Goal: Check status

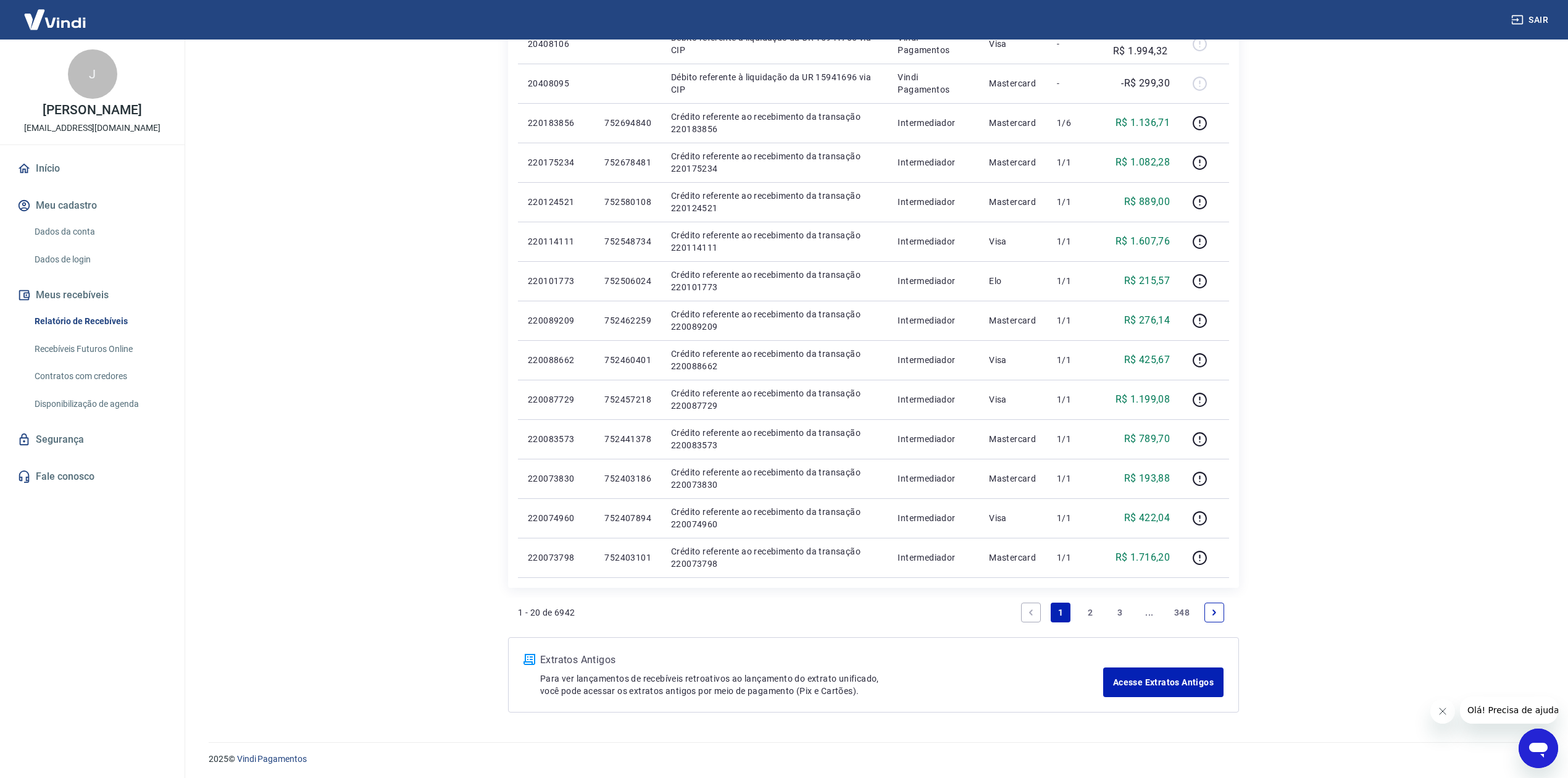
scroll to position [508, 0]
click at [1207, 611] on link "Next page" at bounding box center [1213, 609] width 20 height 20
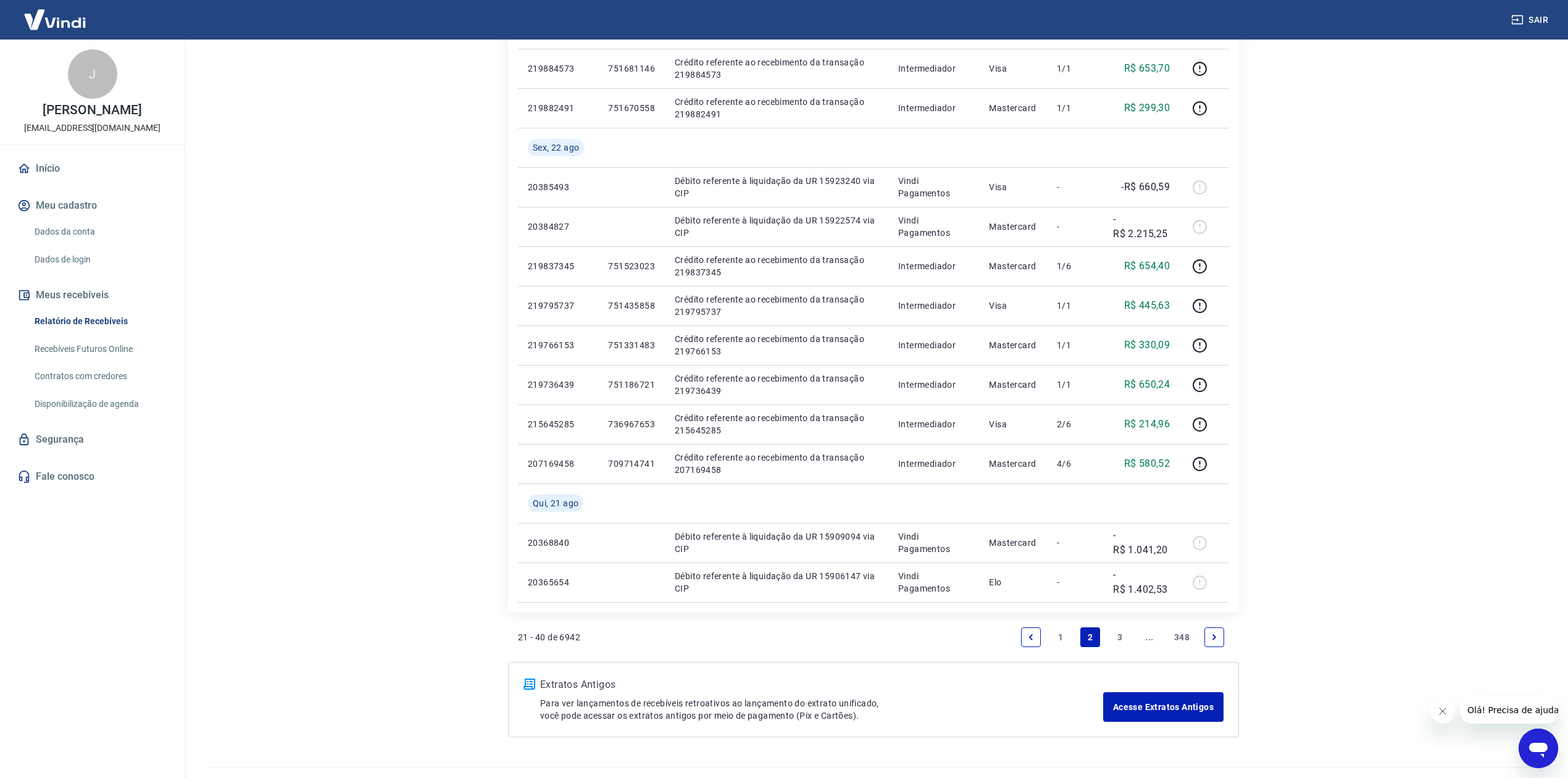
scroll to position [667, 0]
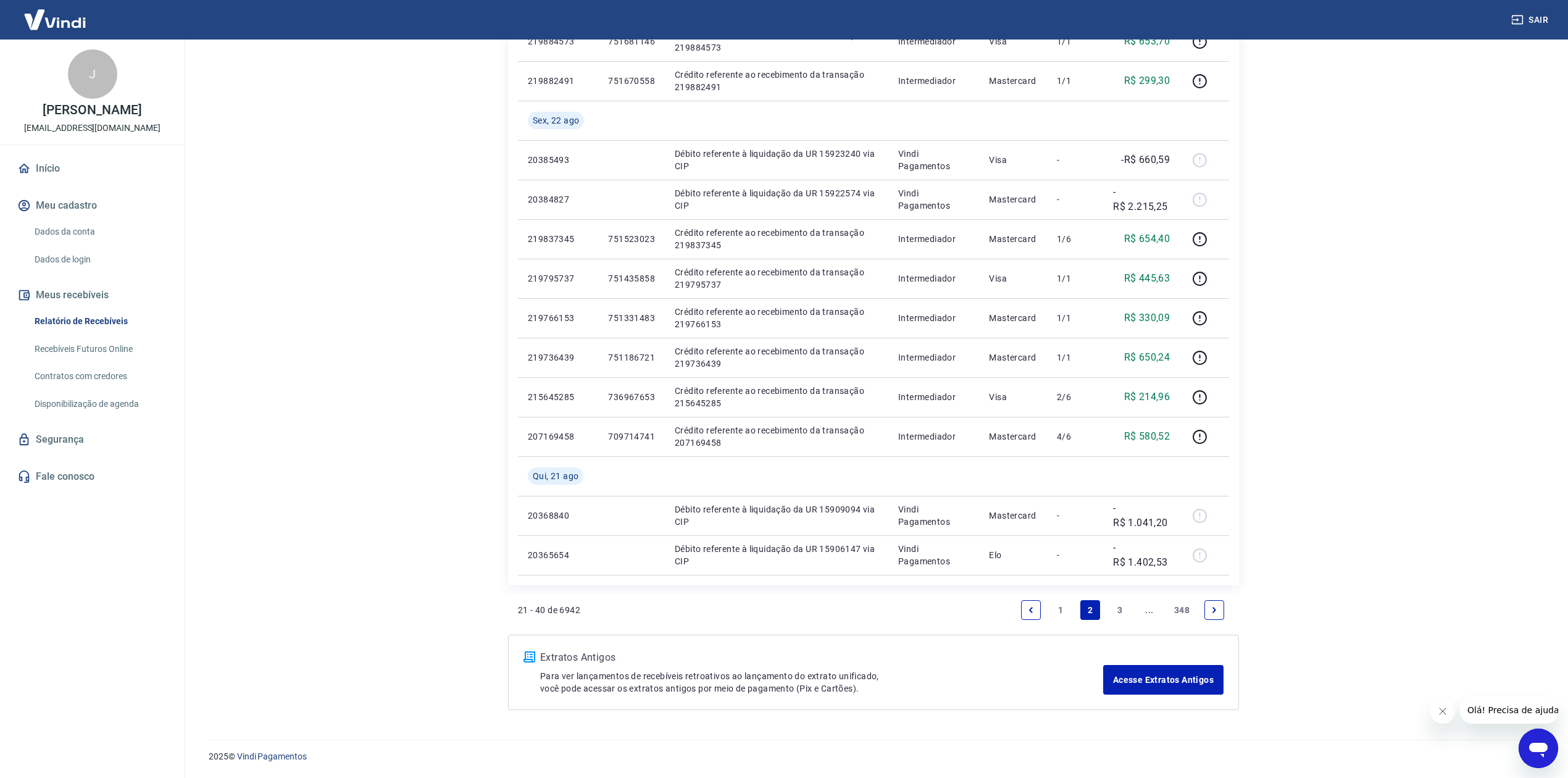
click at [1216, 611] on icon "Next page" at bounding box center [1213, 609] width 9 height 9
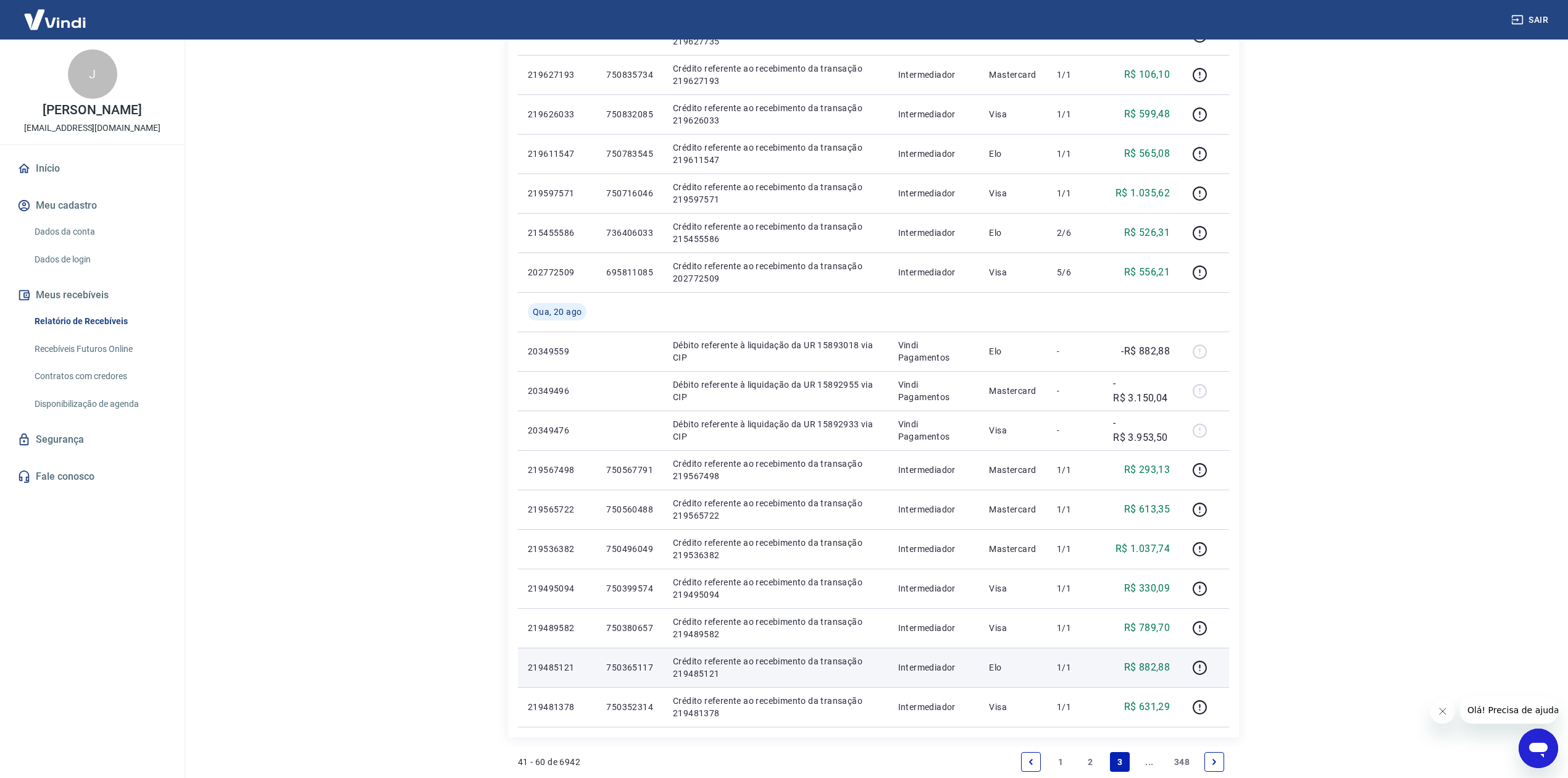
scroll to position [548, 0]
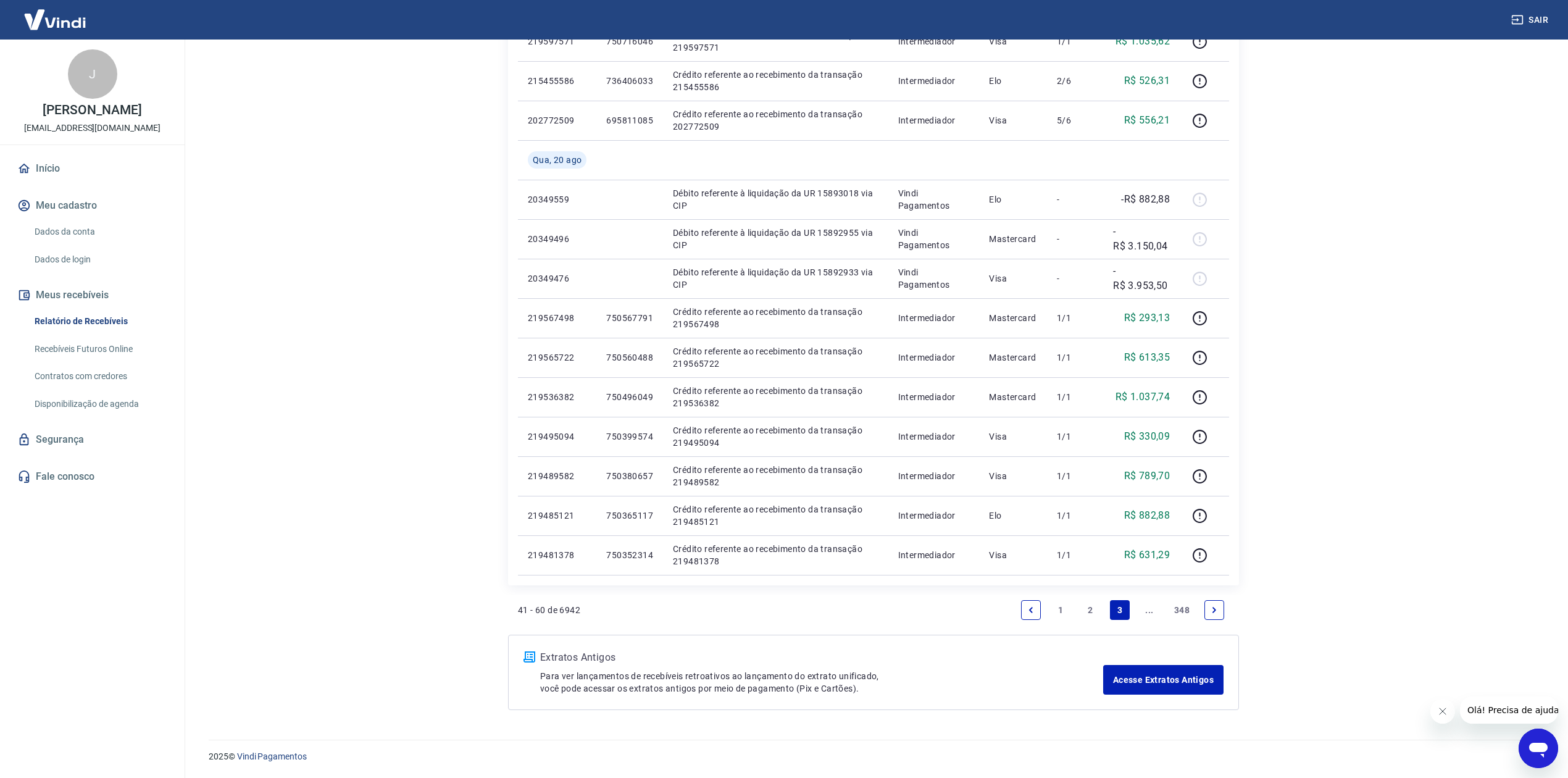
click at [1030, 611] on icon "Previous page" at bounding box center [1030, 609] width 4 height 6
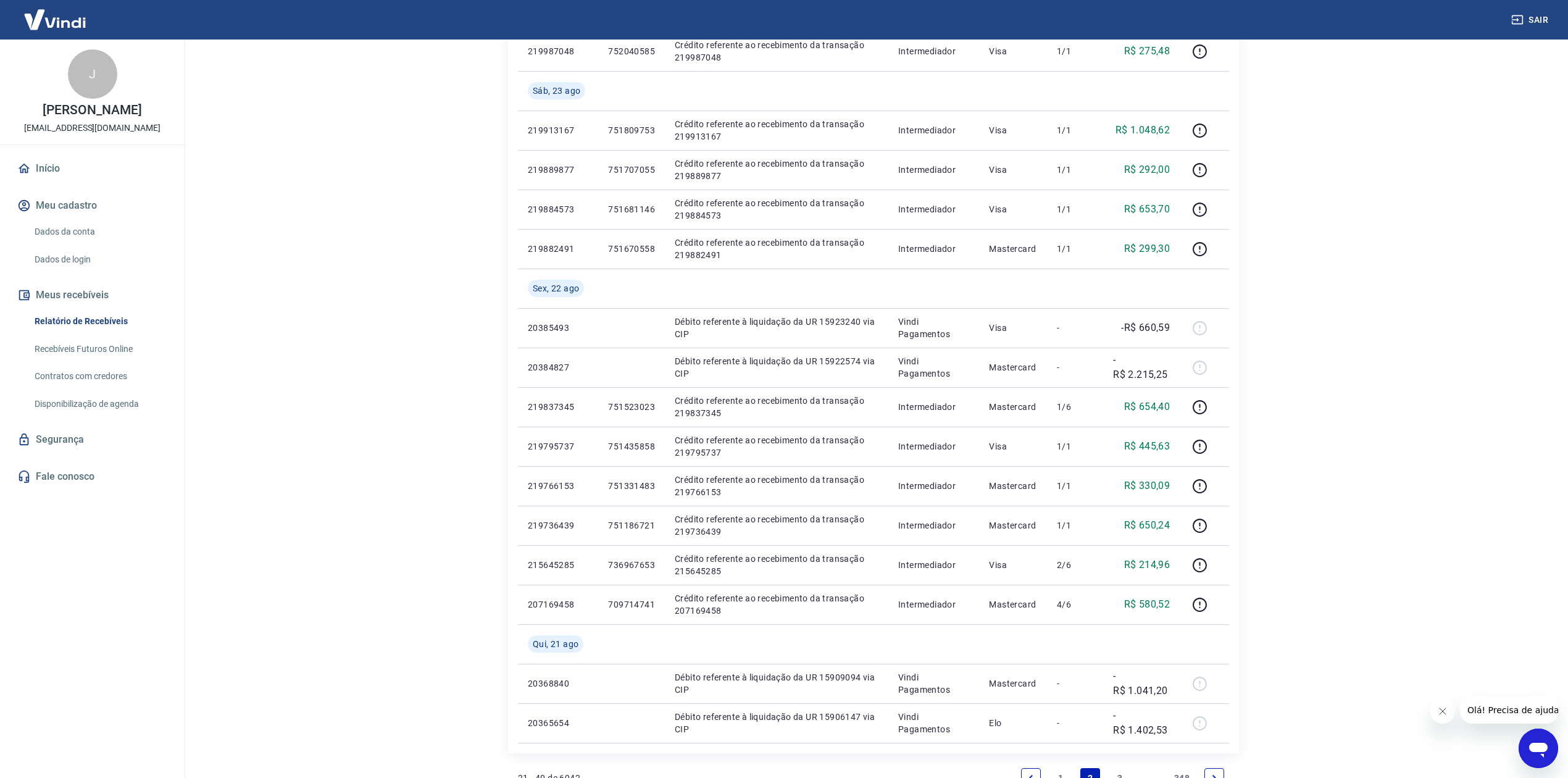
scroll to position [494, 0]
